Goal: Transaction & Acquisition: Purchase product/service

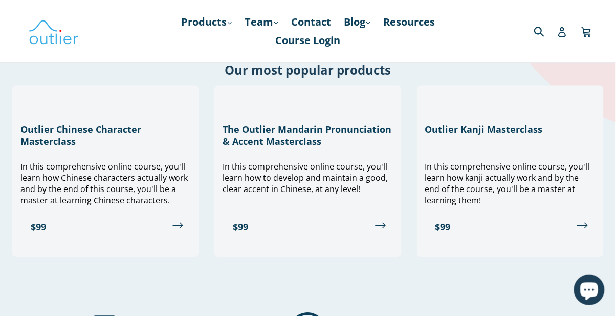
scroll to position [477, 0]
click at [221, 23] on link "Products .cls-1{fill:#231f20} expand" at bounding box center [206, 22] width 61 height 18
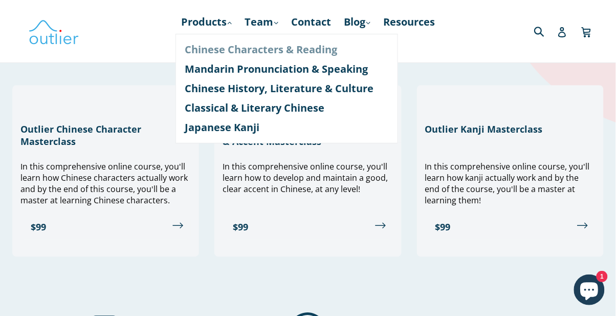
click at [315, 50] on link "Chinese Characters & Reading" at bounding box center [287, 49] width 204 height 19
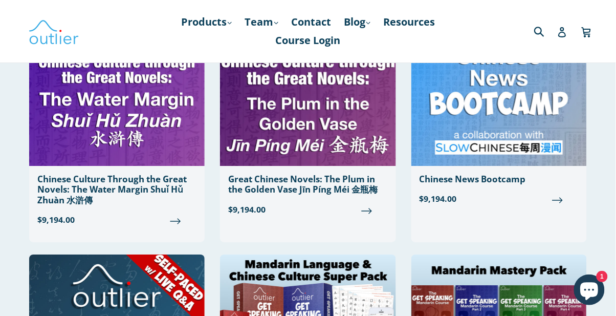
scroll to position [672, 0]
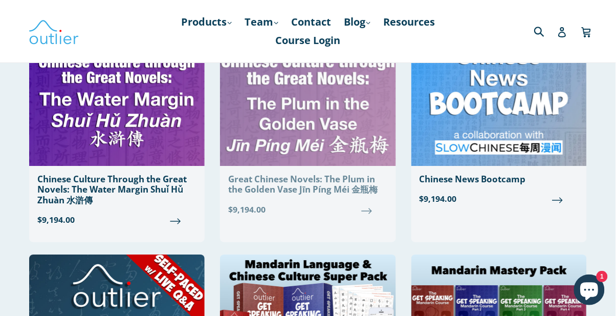
click at [358, 184] on div "Great Chinese Novels: The Plum in the Golden Vase Jīn Píng Méi 金瓶梅" at bounding box center [307, 184] width 159 height 21
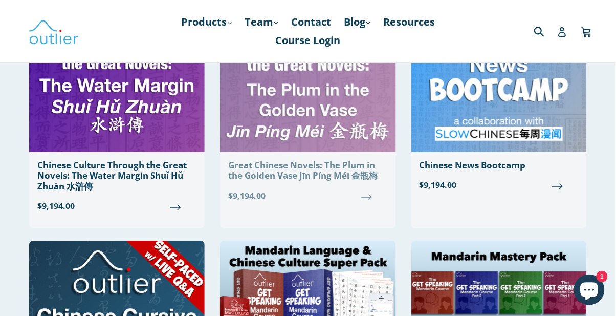
scroll to position [700, 0]
